Goal: Task Accomplishment & Management: Use online tool/utility

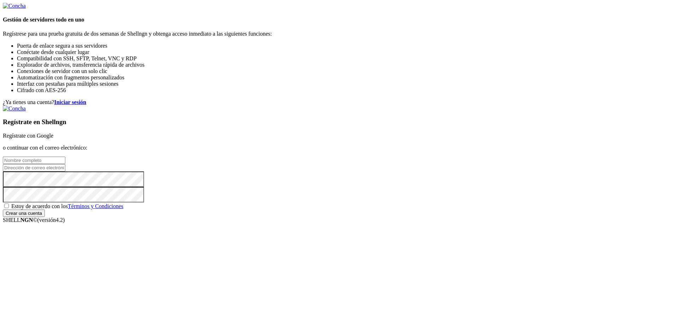
click at [53, 133] on link "Regístrate con Google" at bounding box center [28, 136] width 50 height 6
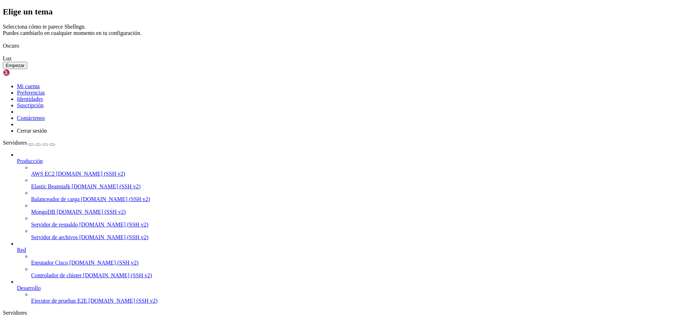
click at [24, 68] on font "Empezar" at bounding box center [15, 65] width 19 height 5
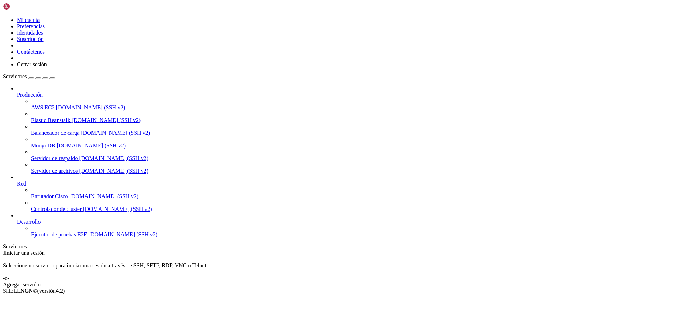
click at [41, 282] on font "Agregar servidor" at bounding box center [22, 285] width 38 height 6
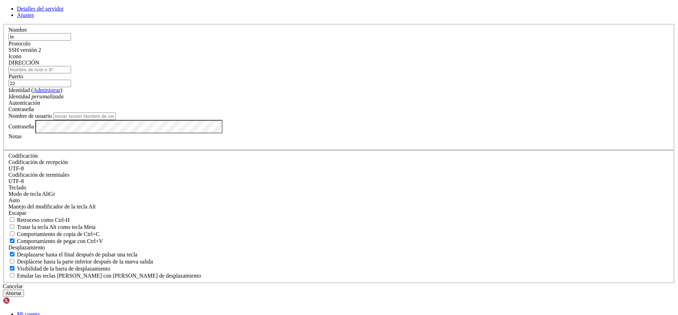
type input "b"
type input "load_brandon"
click at [71, 73] on input "DIRECCIÓN" at bounding box center [39, 69] width 62 height 7
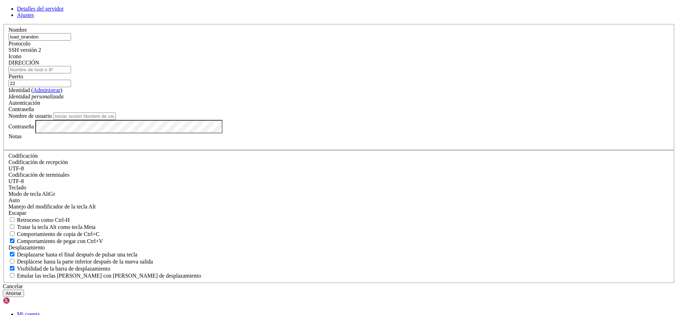
paste input "[TECHNICAL_ID]"
type input "[TECHNICAL_ID]"
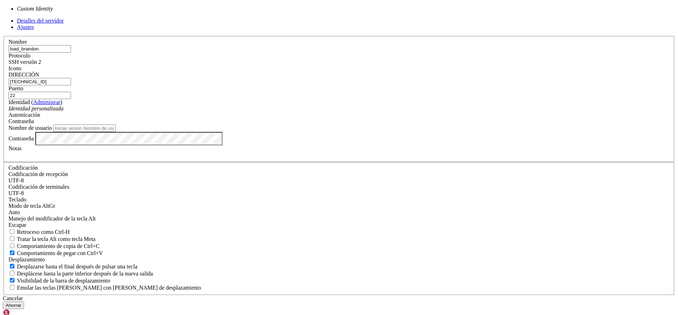
click at [319, 112] on div "Identidad personalizada" at bounding box center [338, 109] width 661 height 6
click at [116, 132] on input "Nombre de usuario" at bounding box center [84, 128] width 62 height 7
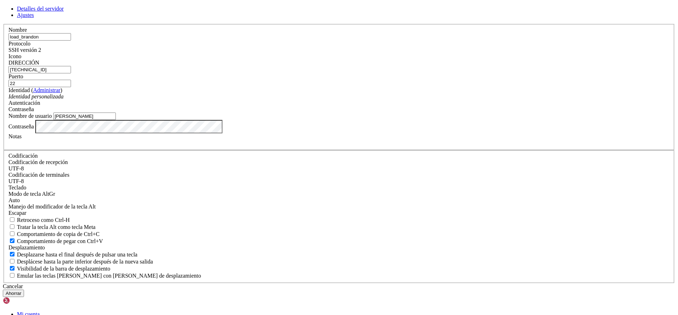
type input "[PERSON_NAME]"
click at [310, 146] on div at bounding box center [338, 143] width 661 height 6
click at [21, 291] on font "Ahorrar" at bounding box center [14, 293] width 16 height 5
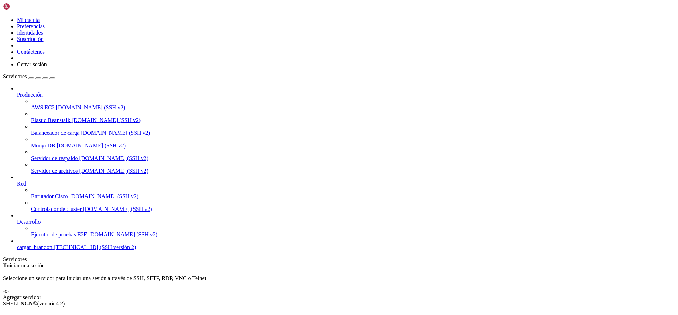
click at [47, 251] on link "cargar_brandon [TECHNICAL_ID] (SSH versión 2)" at bounding box center [346, 247] width 658 height 6
click at [54, 250] on span "[TECHNICAL_ID] (SSH versión 2)" at bounding box center [95, 247] width 82 height 6
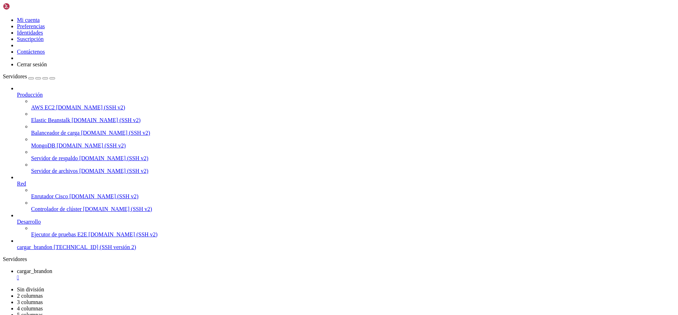
click at [209, 83] on div at bounding box center [339, 157] width 678 height 315
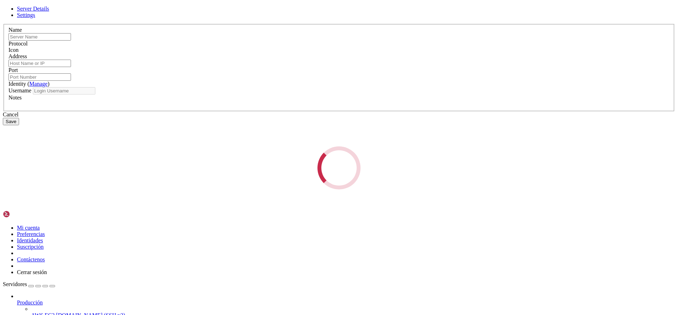
type input "load_brandon"
type input "[TECHNICAL_ID]"
type input "22"
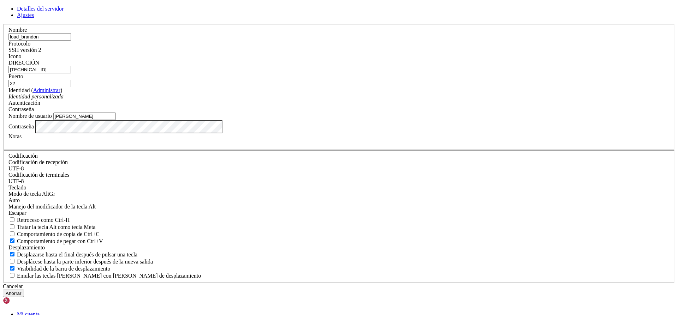
click at [116, 120] on input "[PERSON_NAME]" at bounding box center [84, 116] width 62 height 7
type input "[PERSON_NAME]"
click at [21, 291] on font "Ahorrar" at bounding box center [14, 293] width 16 height 5
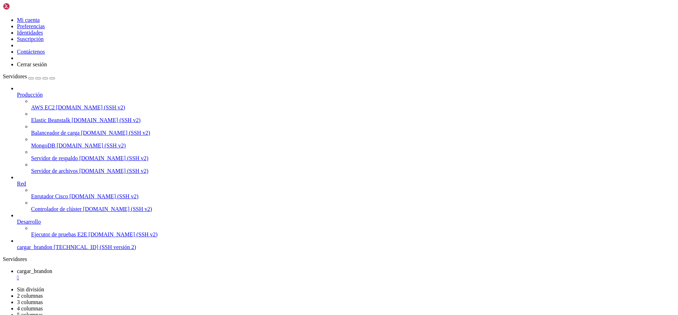
click at [19, 275] on font "" at bounding box center [18, 278] width 2 height 6
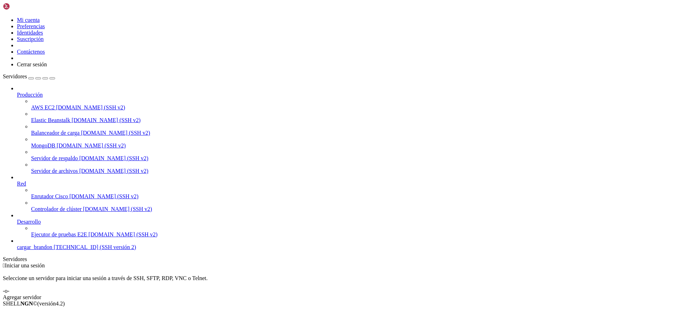
click at [49, 250] on font "cargar_brandon" at bounding box center [34, 247] width 35 height 6
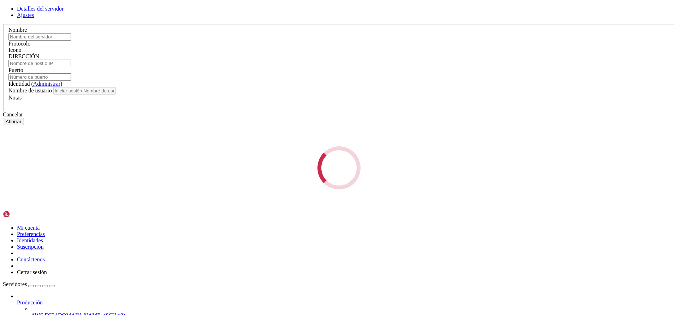
type input "load_brandon"
type input "[TECHNICAL_ID]"
type input "22"
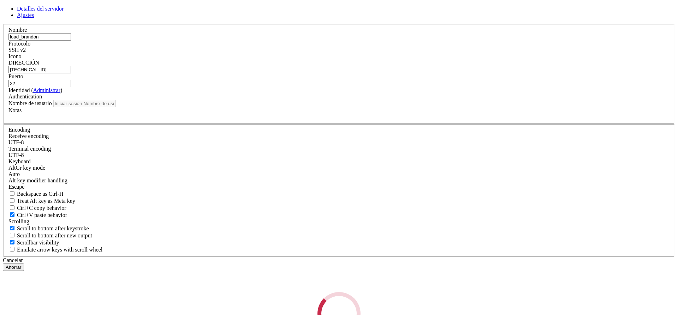
type input "[PERSON_NAME]"
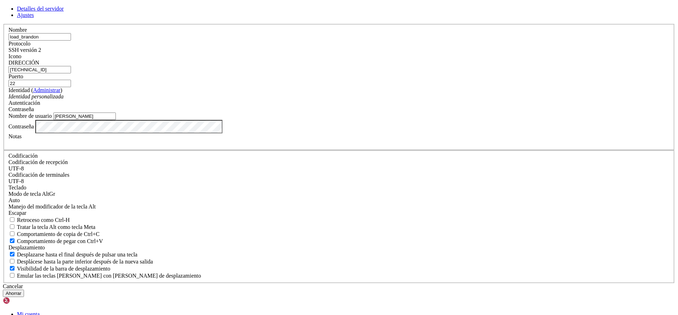
click at [311, 100] on div "Identidad personalizada" at bounding box center [338, 97] width 661 height 6
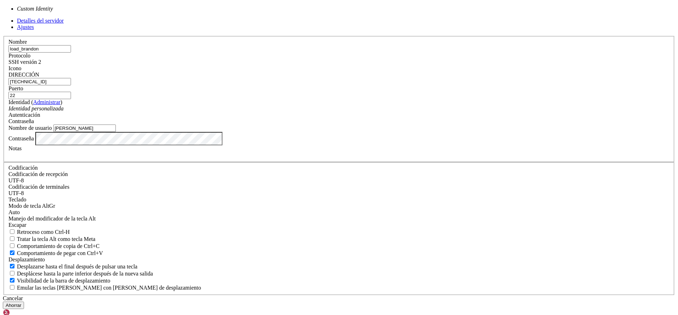
click at [311, 112] on div "Identidad personalizada" at bounding box center [338, 109] width 661 height 6
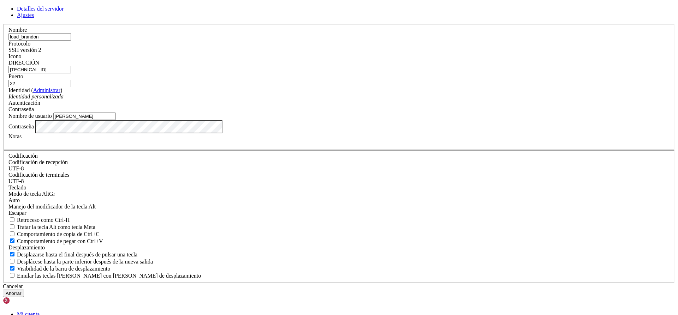
click at [24, 290] on button "Ahorrar" at bounding box center [13, 293] width 21 height 7
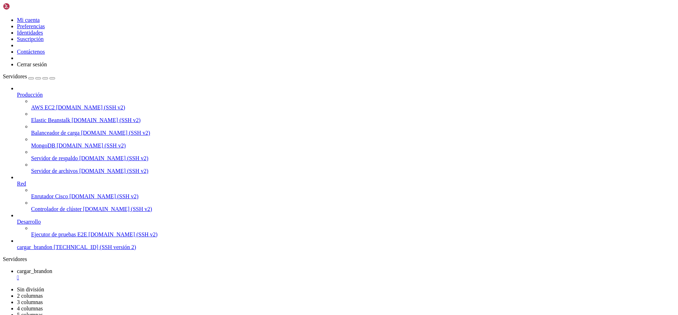
click at [19, 275] on font "" at bounding box center [18, 278] width 2 height 6
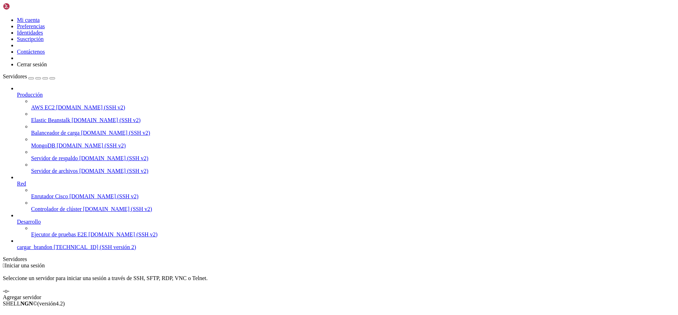
click at [49, 250] on font "cargar_brandon" at bounding box center [34, 247] width 35 height 6
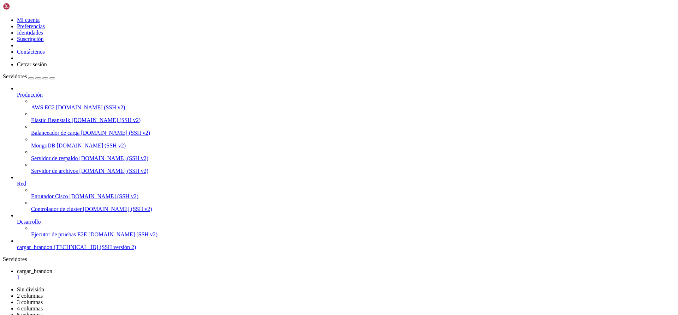
click at [19, 275] on font "" at bounding box center [18, 278] width 2 height 6
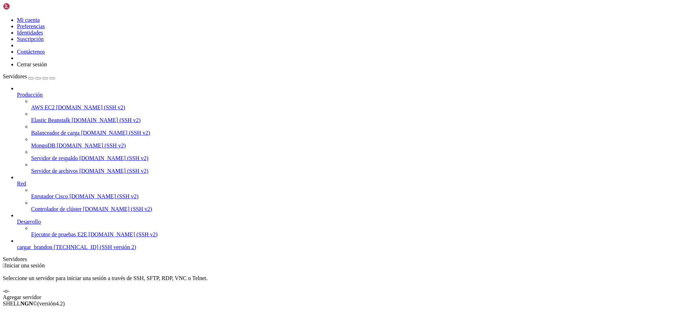
click at [21, 251] on link "cargar_brandon [TECHNICAL_ID] (SSH versión 2)" at bounding box center [346, 247] width 658 height 6
click at [52, 250] on font "cargar_brandon" at bounding box center [34, 247] width 35 height 6
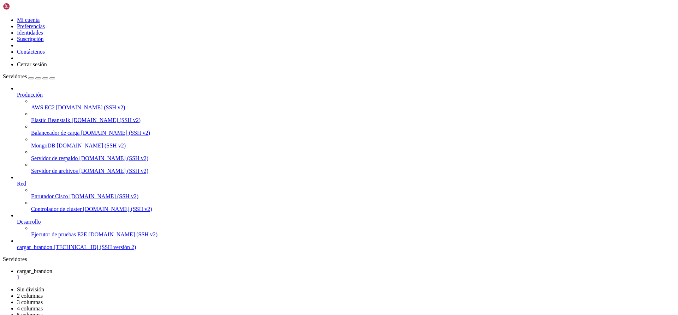
scroll to position [531, 0]
click at [19, 275] on font "" at bounding box center [18, 278] width 2 height 6
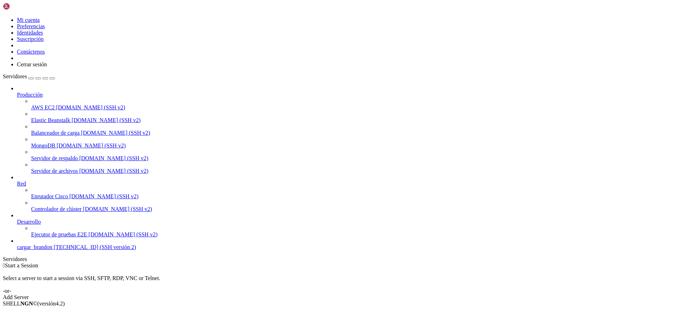
click at [49, 250] on font "cargar_brandon" at bounding box center [34, 247] width 35 height 6
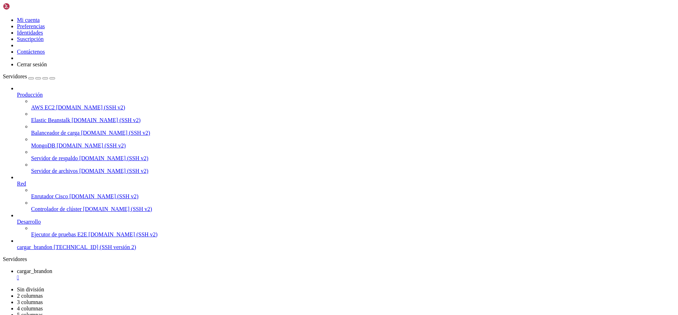
scroll to position [372, 0]
